Goal: Check status: Check status

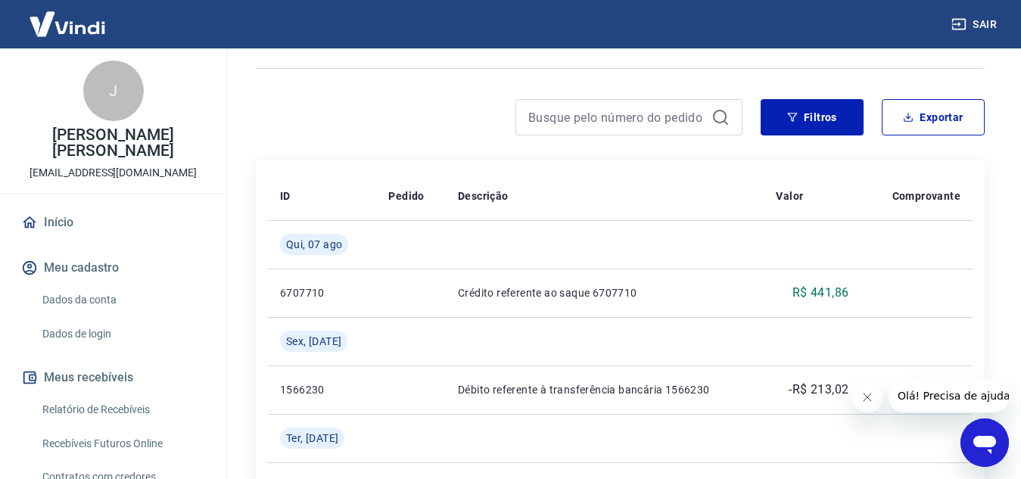
drag, startPoint x: 82, startPoint y: 390, endPoint x: 86, endPoint y: 370, distance: 20.2
click at [82, 394] on link "Relatório de Recebíveis" at bounding box center [122, 409] width 172 height 31
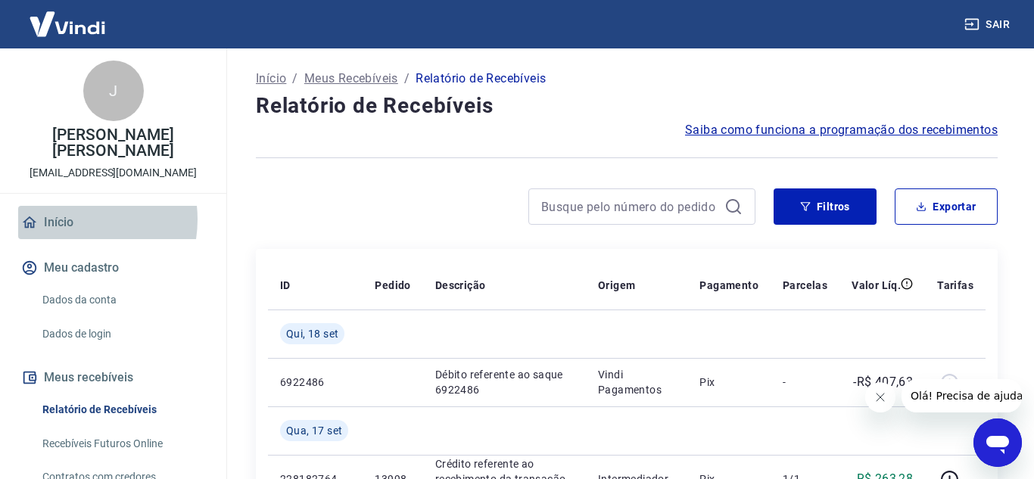
click at [67, 206] on link "Início" at bounding box center [113, 222] width 190 height 33
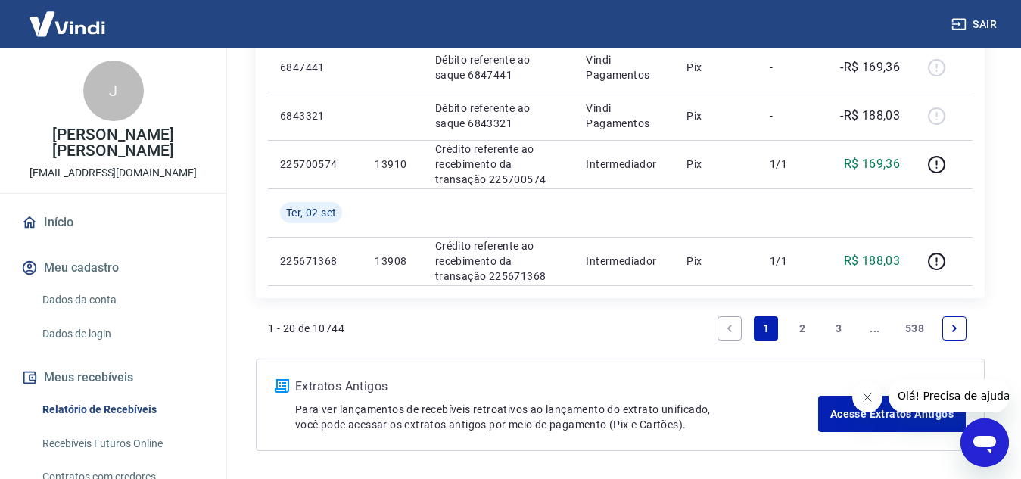
scroll to position [1533, 0]
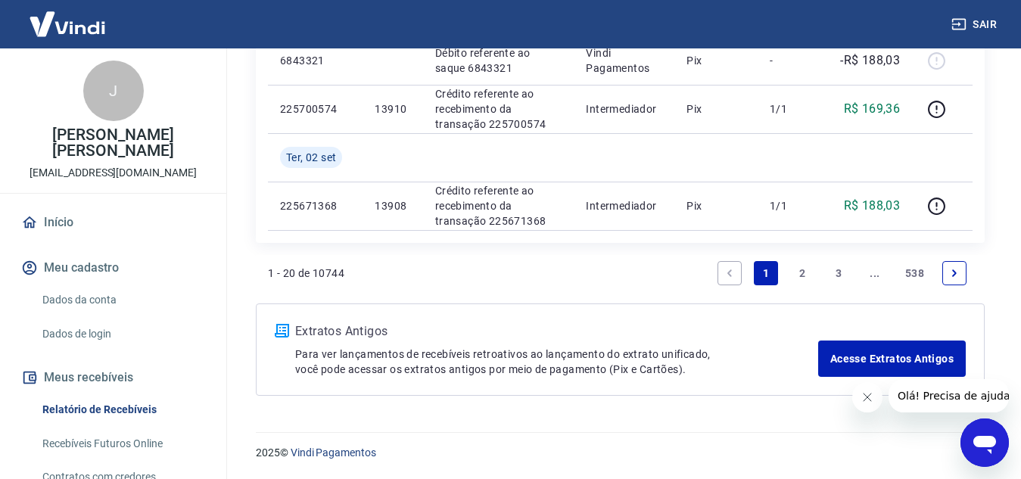
click at [803, 277] on link "2" at bounding box center [802, 273] width 24 height 24
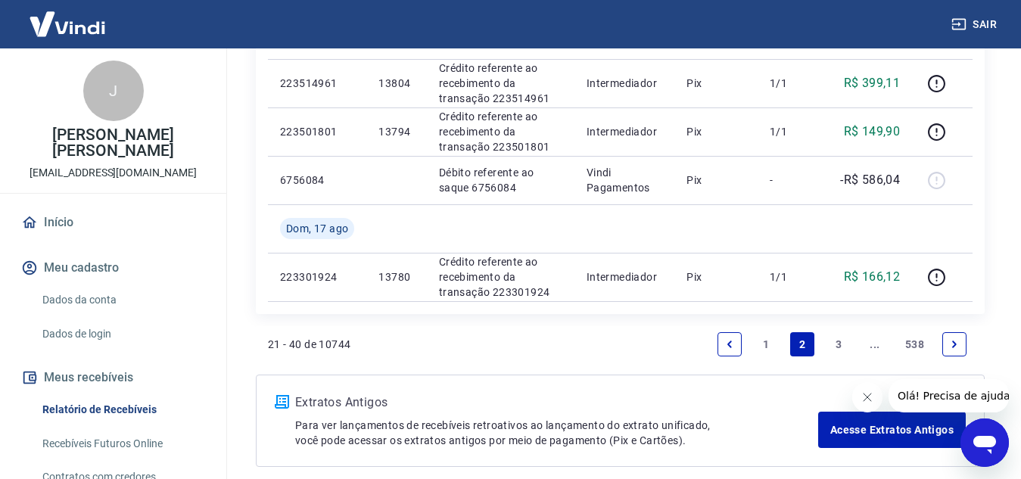
scroll to position [1581, 0]
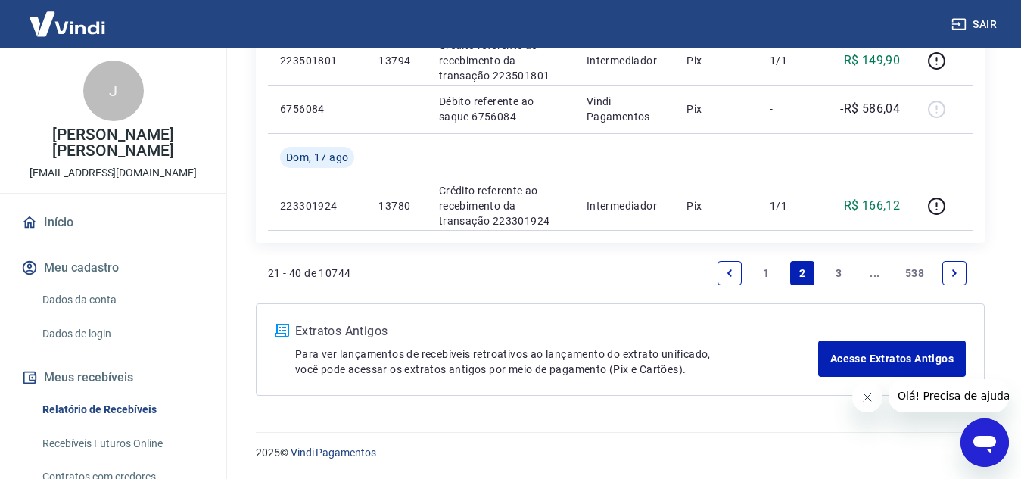
click at [840, 272] on link "3" at bounding box center [839, 273] width 24 height 24
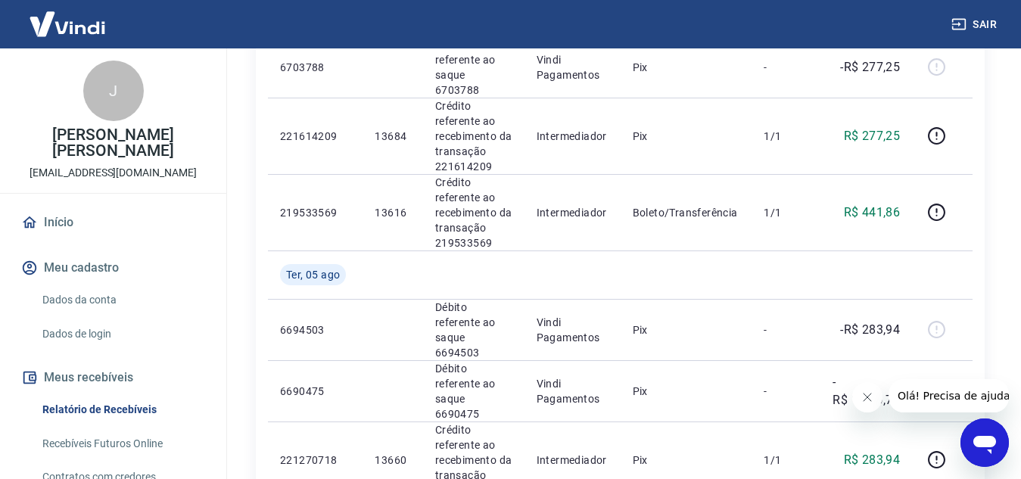
scroll to position [1091, 0]
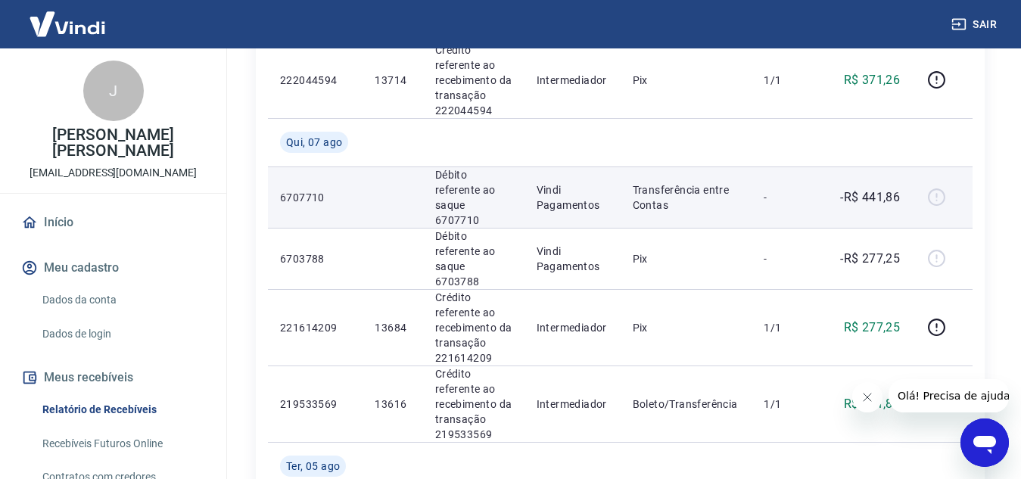
click at [935, 185] on div at bounding box center [942, 197] width 36 height 24
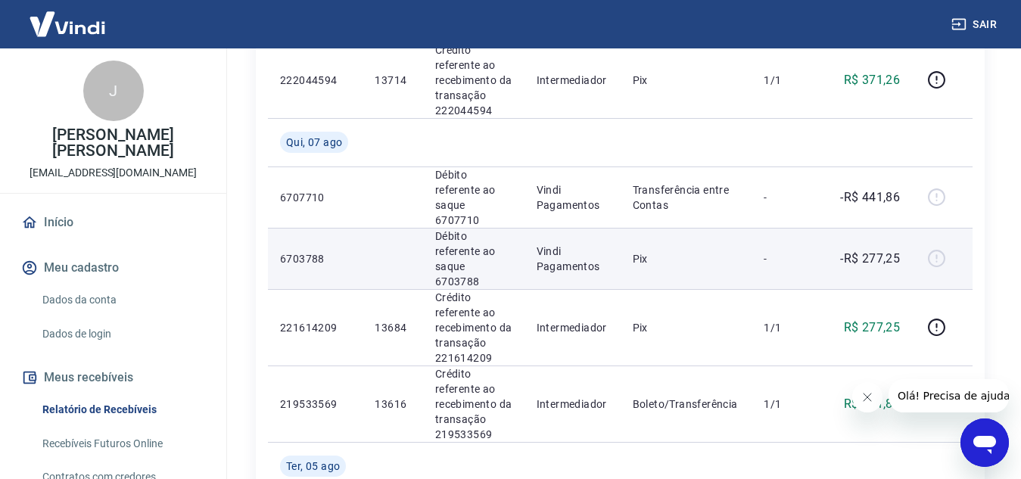
drag, startPoint x: 948, startPoint y: 260, endPoint x: 944, endPoint y: 223, distance: 38.1
click at [947, 289] on td at bounding box center [942, 327] width 61 height 76
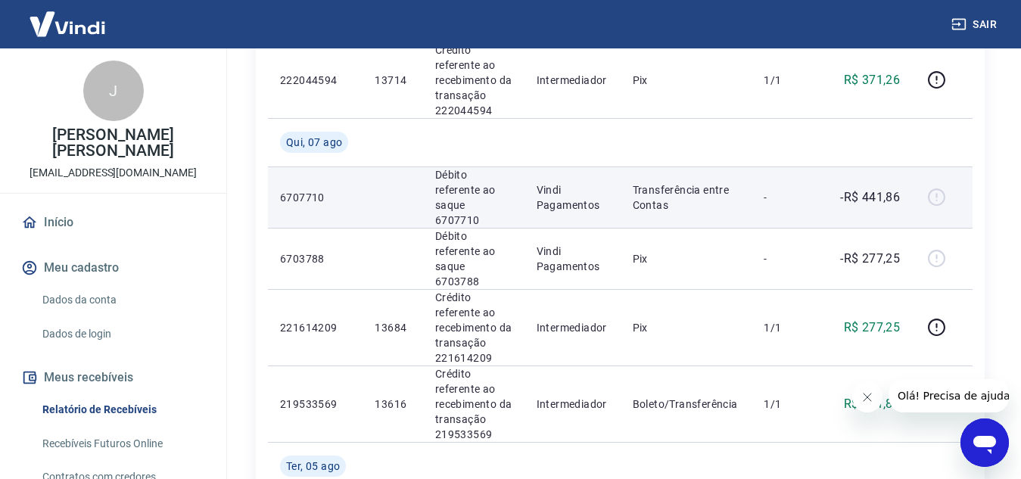
click at [937, 185] on div at bounding box center [942, 197] width 36 height 24
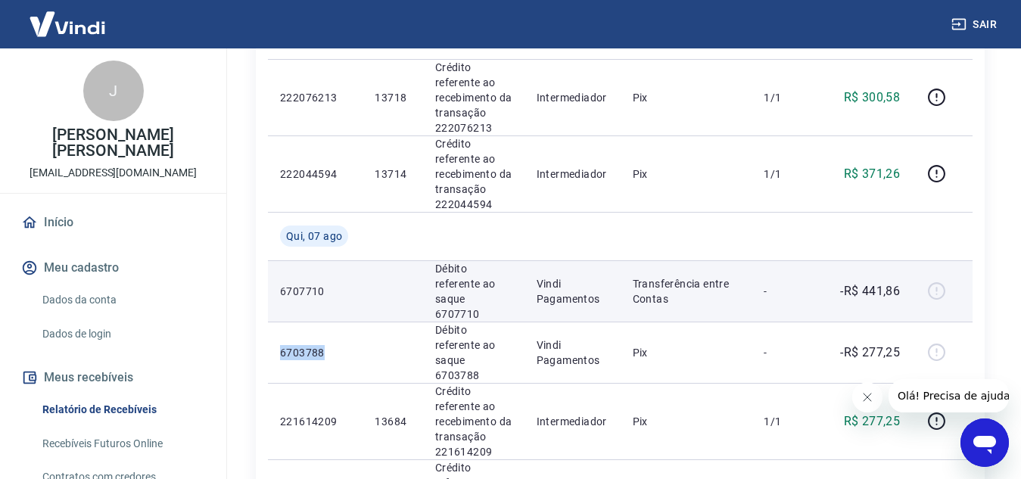
scroll to position [940, 0]
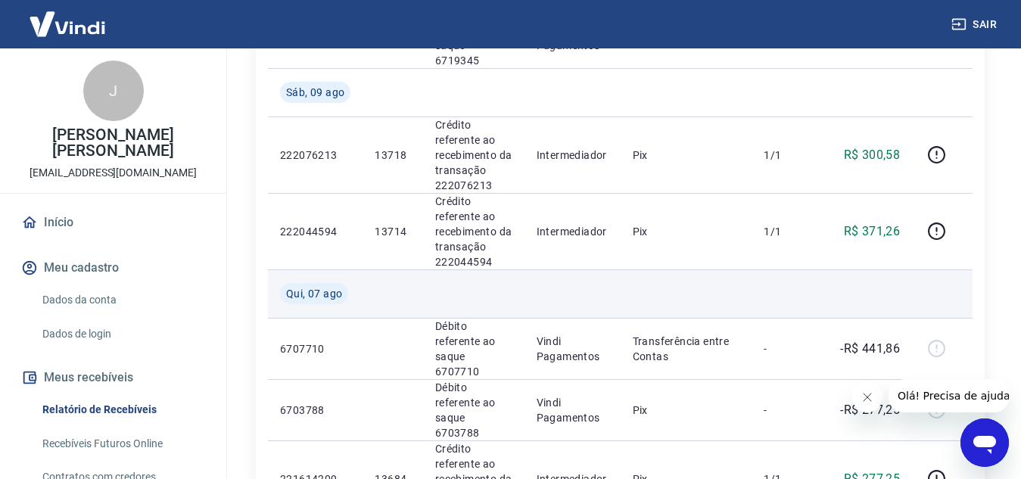
click at [525, 269] on td at bounding box center [473, 293] width 101 height 48
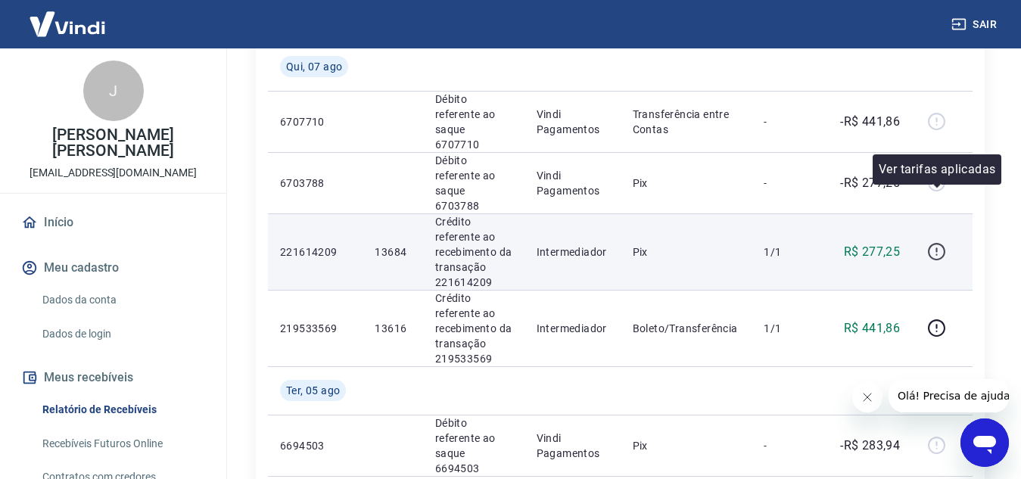
scroll to position [1016, 0]
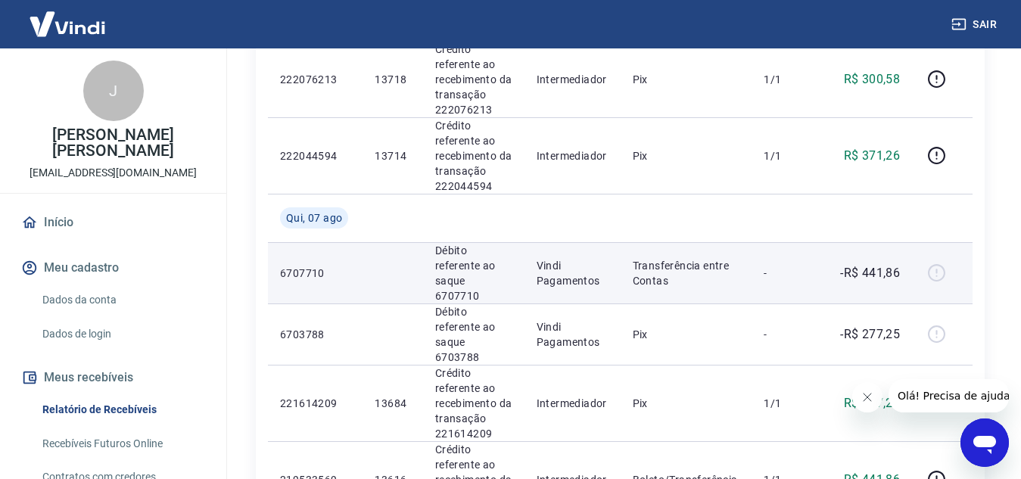
click at [934, 261] on div at bounding box center [942, 273] width 36 height 24
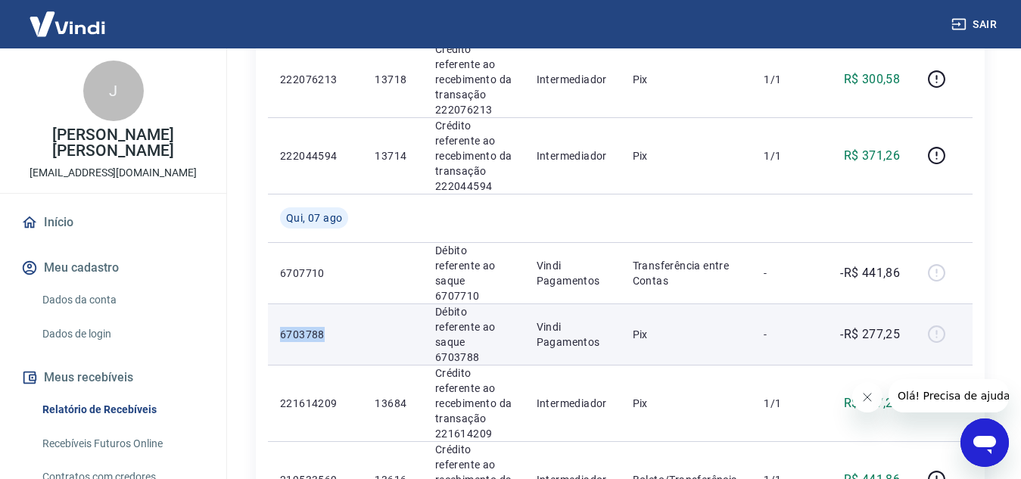
click at [364, 304] on td at bounding box center [393, 334] width 60 height 61
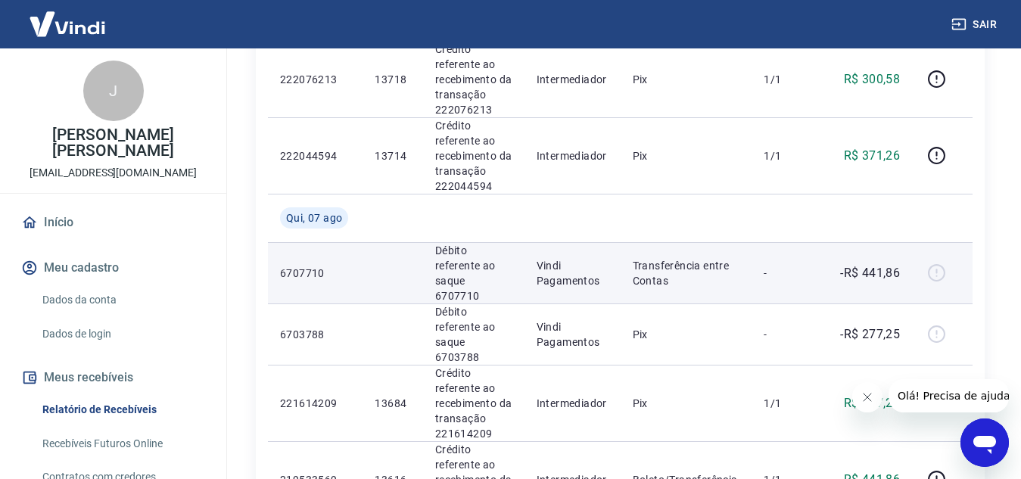
click at [321, 266] on p "6707710" at bounding box center [315, 273] width 70 height 15
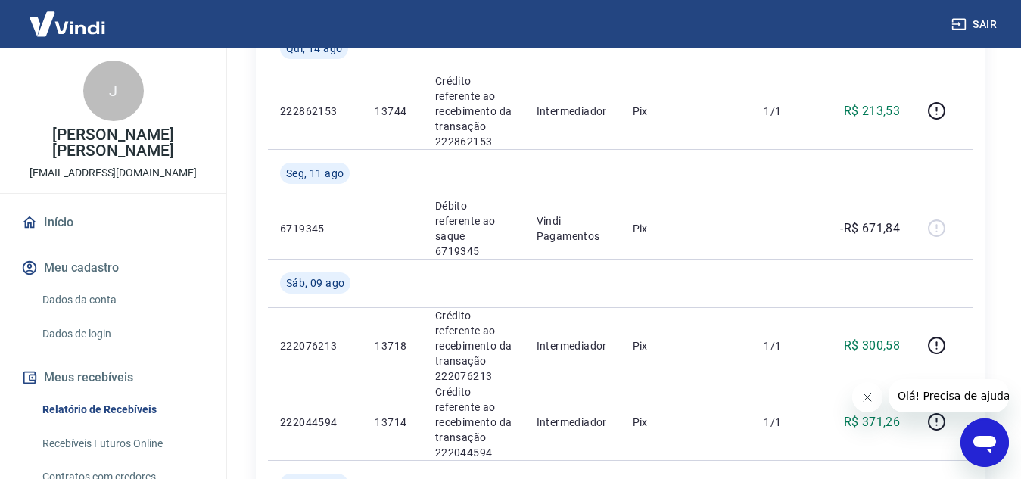
scroll to position [637, 0]
